Goal: Transaction & Acquisition: Purchase product/service

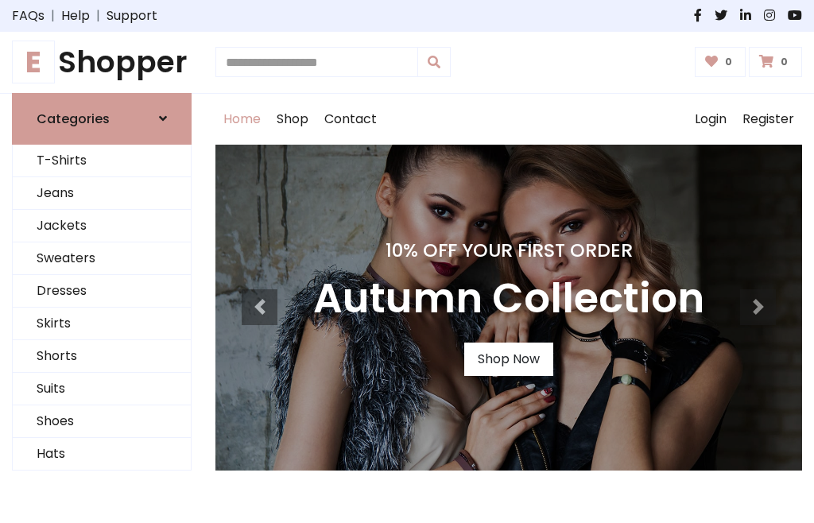
click at [407, 261] on h4 "10% Off Your First Order" at bounding box center [508, 250] width 391 height 22
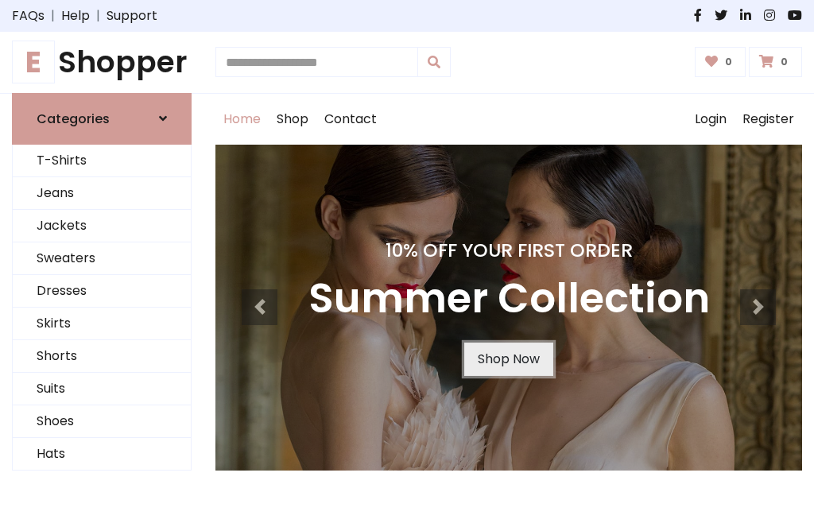
click at [508, 358] on link "Shop Now" at bounding box center [508, 358] width 89 height 33
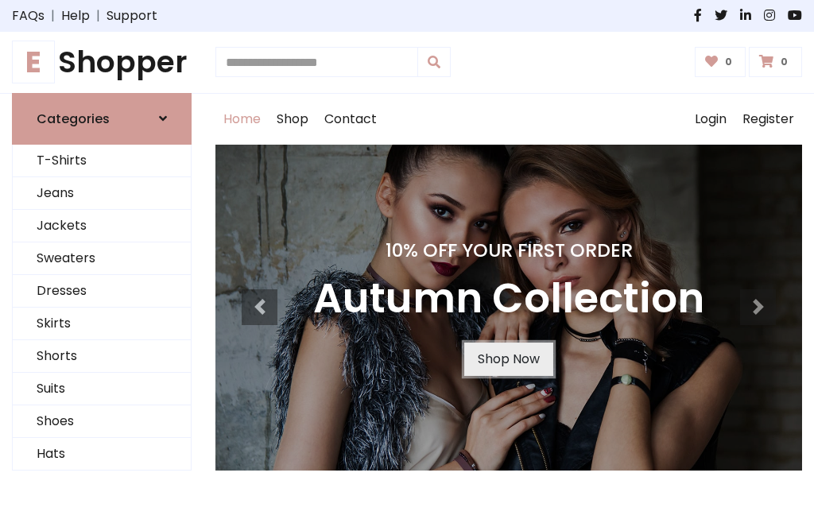
click at [508, 358] on link "Shop Now" at bounding box center [508, 358] width 89 height 33
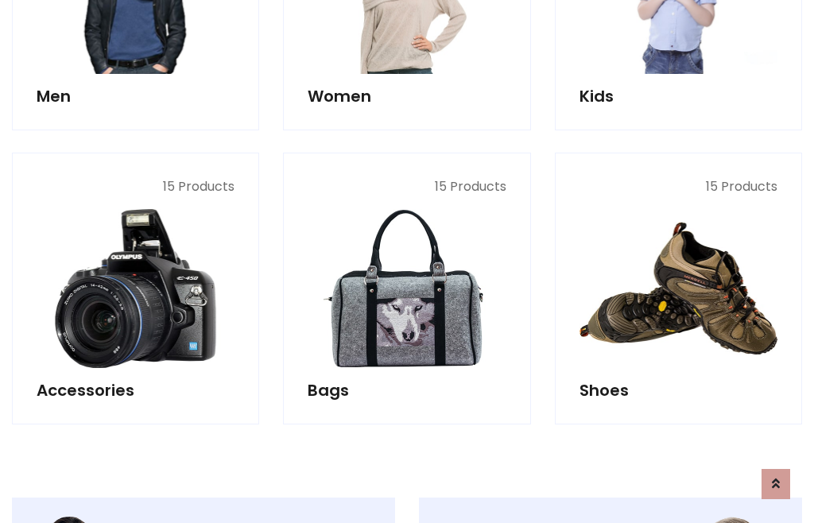
scroll to position [1584, 0]
